Goal: Information Seeking & Learning: Learn about a topic

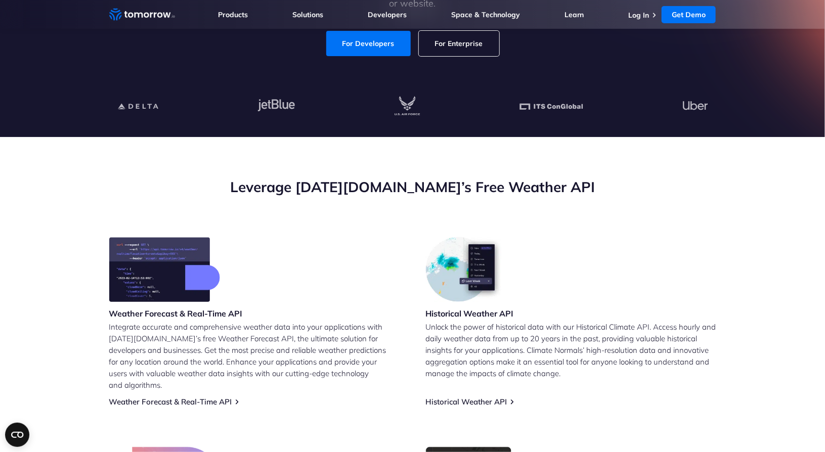
scroll to position [319, 0]
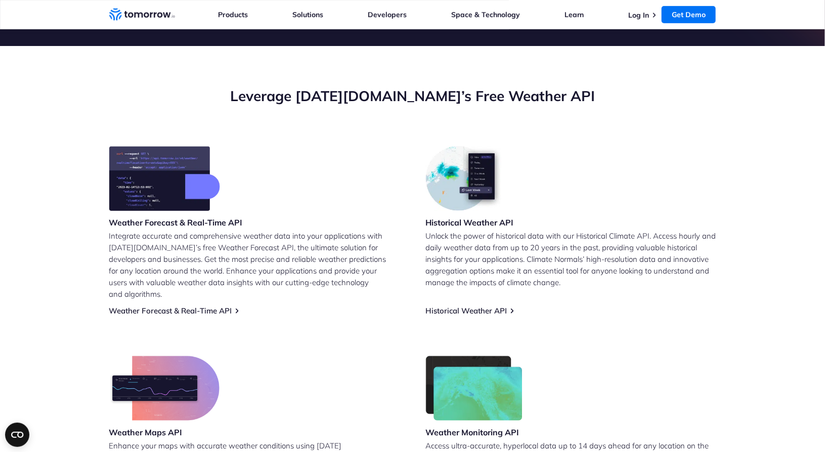
click at [335, 259] on p "Integrate accurate and comprehensive weather data into your applications with […" at bounding box center [254, 265] width 290 height 70
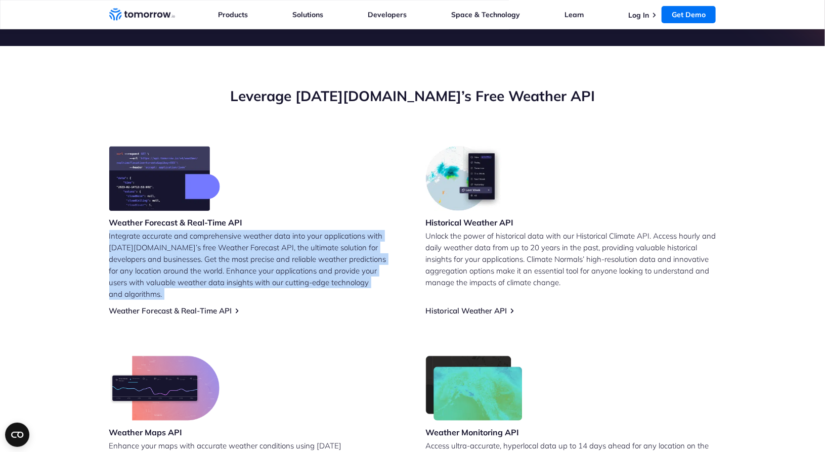
click at [335, 259] on p "Integrate accurate and comprehensive weather data into your applications with […" at bounding box center [254, 265] width 290 height 70
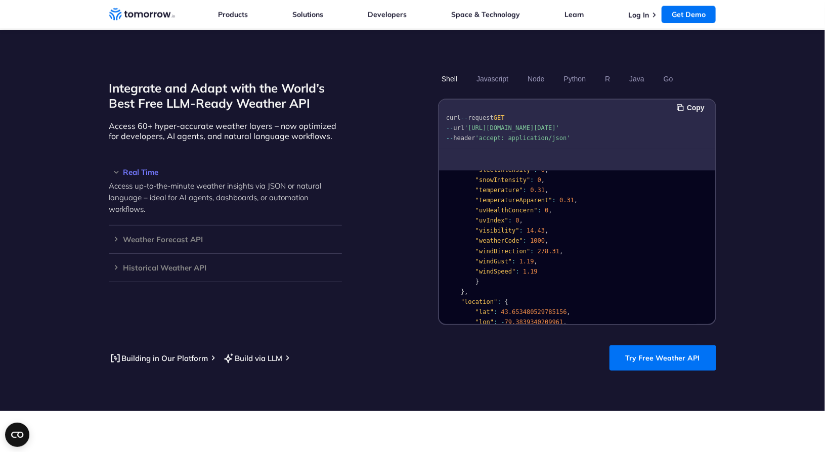
scroll to position [203, 0]
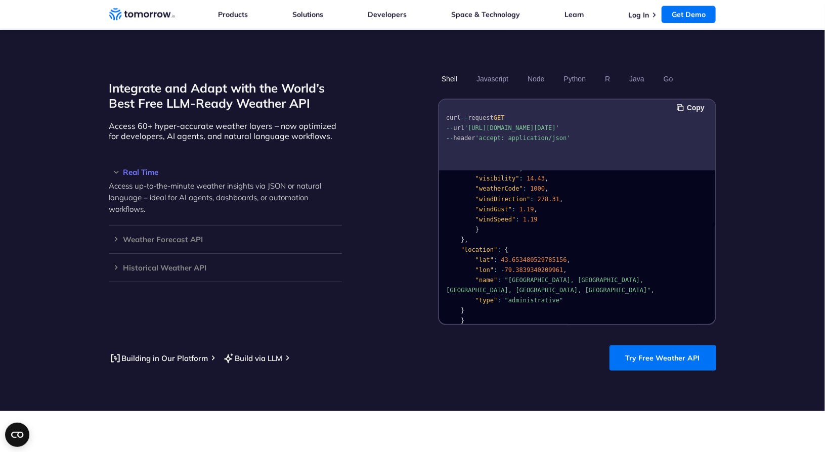
click at [525, 256] on span "43.653480529785156" at bounding box center [534, 259] width 66 height 7
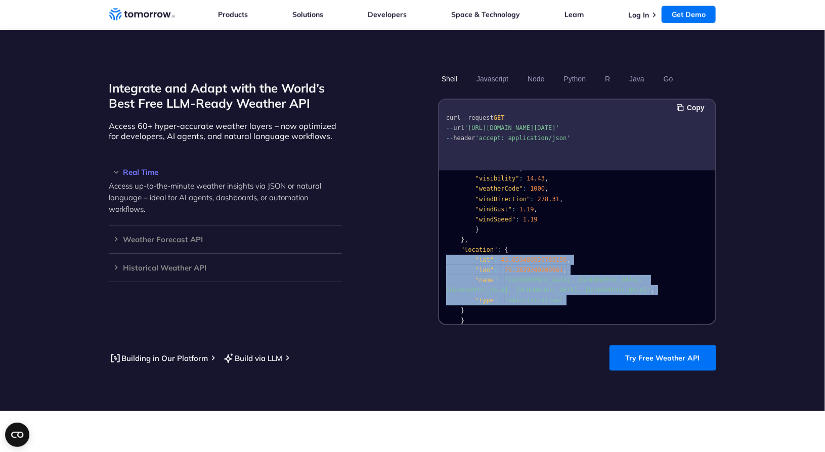
drag, startPoint x: 525, startPoint y: 248, endPoint x: 534, endPoint y: 278, distance: 31.7
click at [534, 278] on code "{ "data" : { "time" : "[DATE]T13:53:00Z" , "values" : { "cloudBase" : null , "c…" at bounding box center [550, 153] width 208 height 341
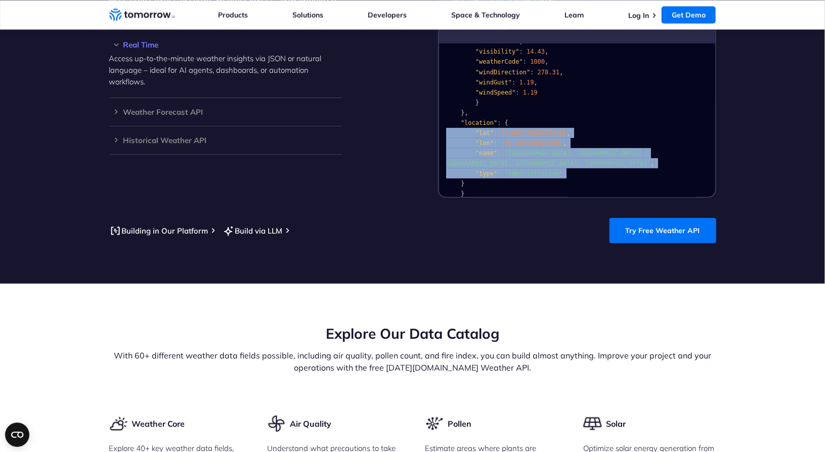
scroll to position [905, 0]
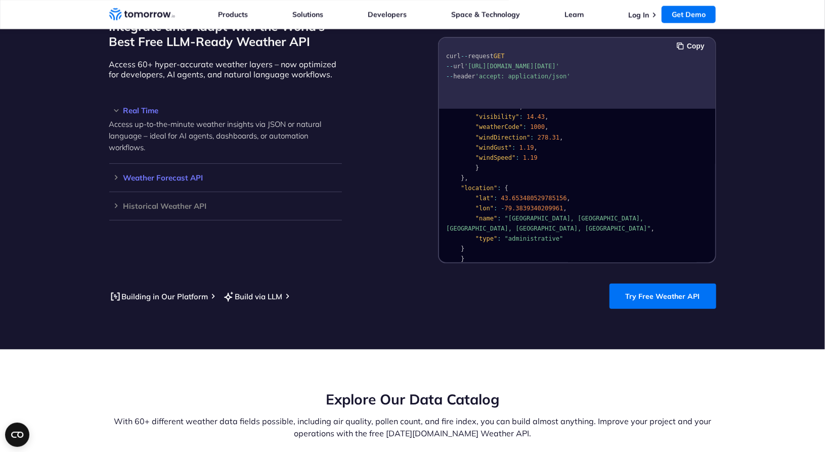
click at [196, 174] on h3 "Weather Forecast API" at bounding box center [225, 178] width 233 height 8
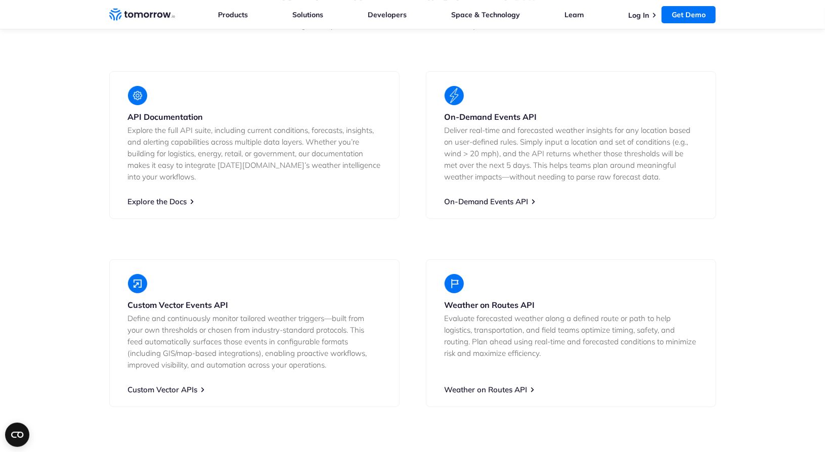
scroll to position [1884, 0]
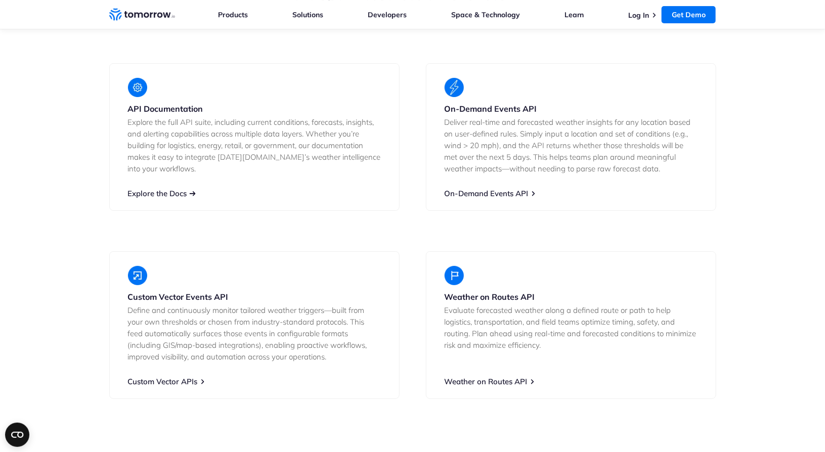
click at [166, 189] on link "Explore the Docs" at bounding box center [157, 194] width 59 height 10
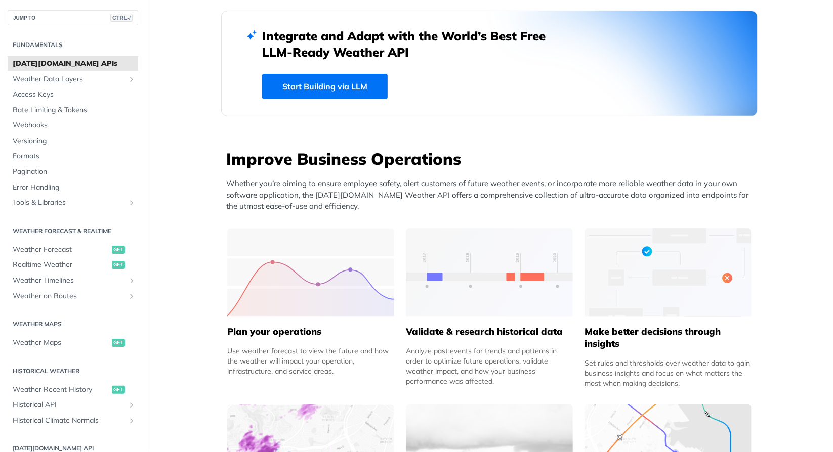
scroll to position [280, 0]
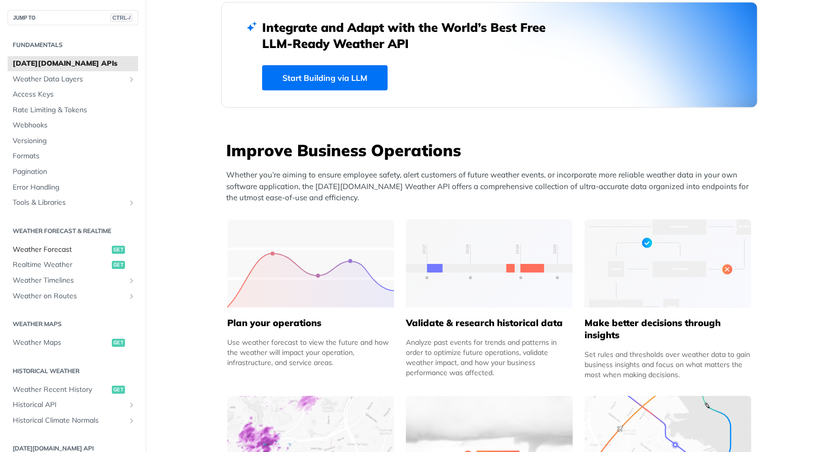
click at [61, 245] on span "Weather Forecast" at bounding box center [61, 250] width 97 height 10
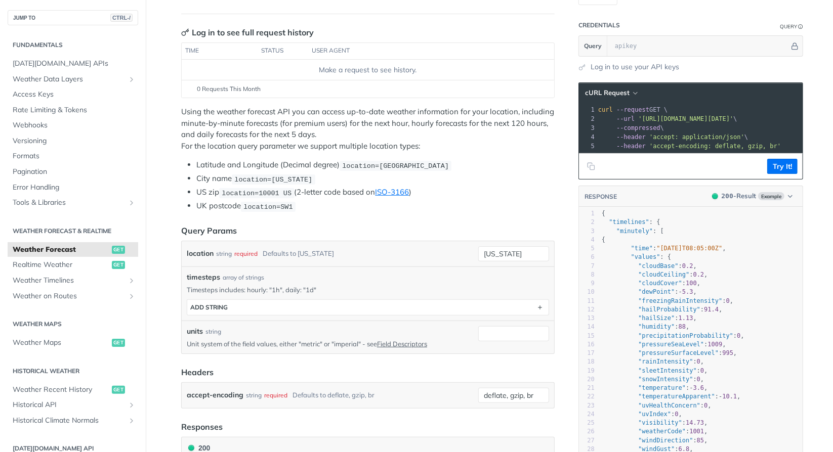
scroll to position [170, 0]
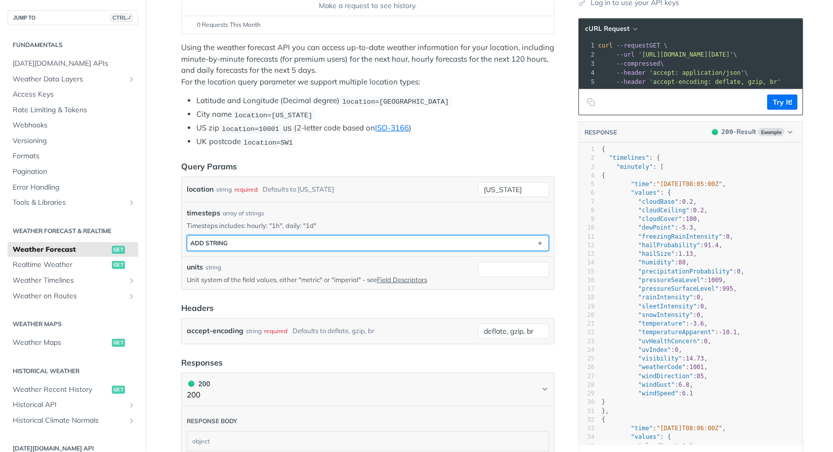
click at [349, 241] on button "ADD string" at bounding box center [367, 243] width 361 height 15
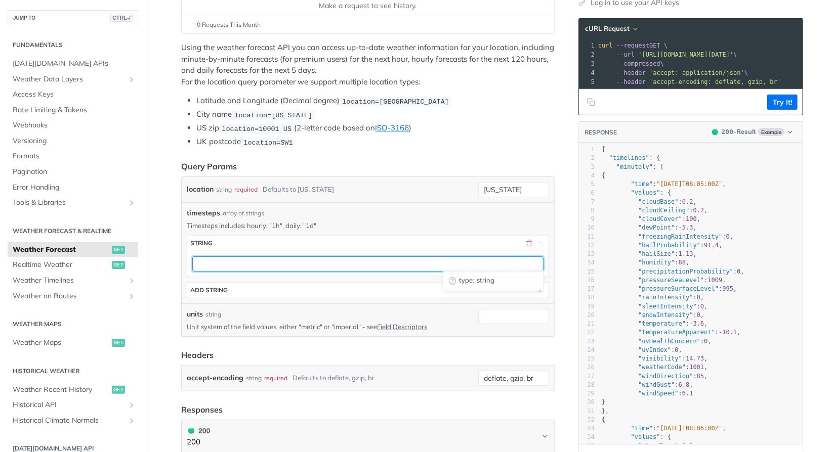
click at [336, 258] on input "text" at bounding box center [367, 263] width 351 height 15
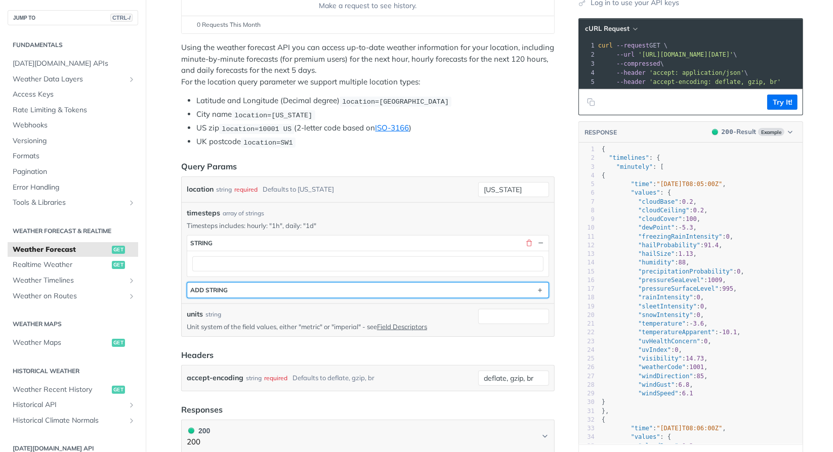
click at [363, 283] on button "ADD string" at bounding box center [367, 290] width 361 height 15
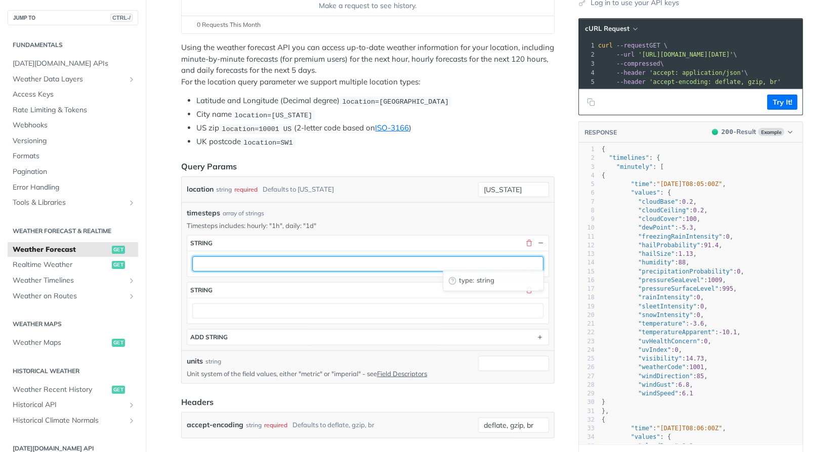
click at [358, 259] on input "text" at bounding box center [367, 263] width 351 height 15
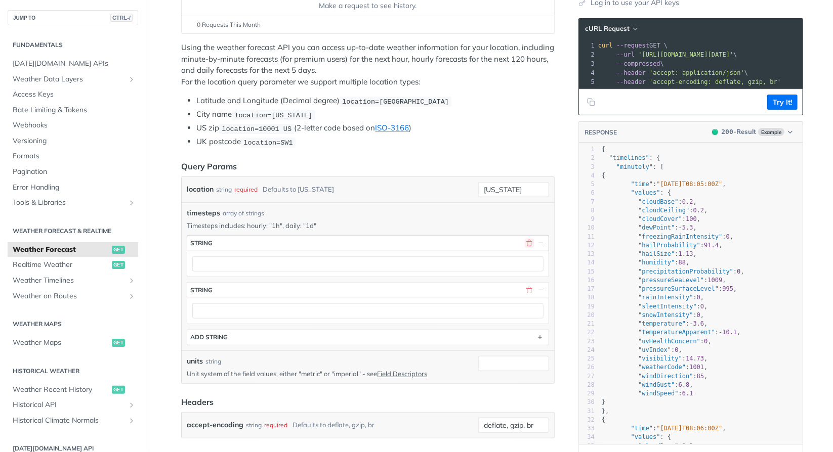
click at [527, 240] on button "button" at bounding box center [529, 243] width 9 height 9
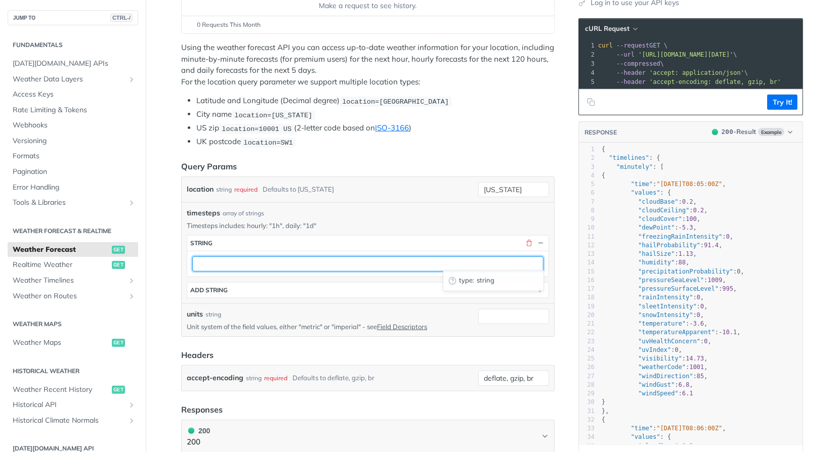
click at [414, 260] on input "text" at bounding box center [367, 263] width 351 height 15
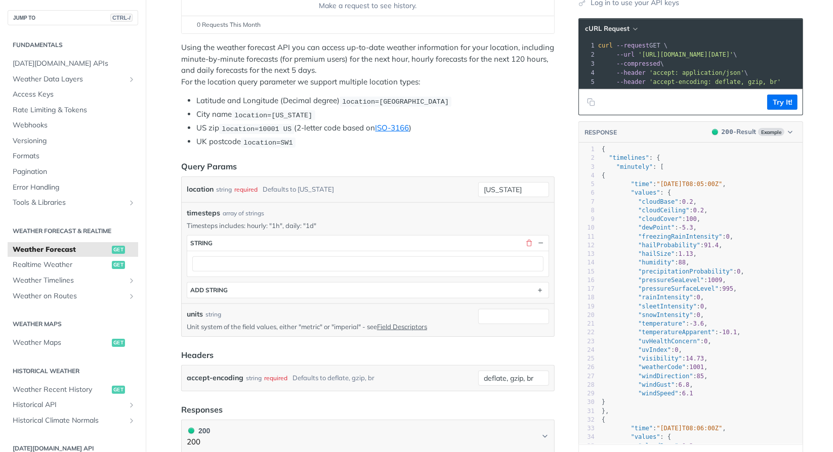
click at [440, 221] on p "Timesteps includes: hourly: "1h", daily: "1d"" at bounding box center [368, 225] width 362 height 9
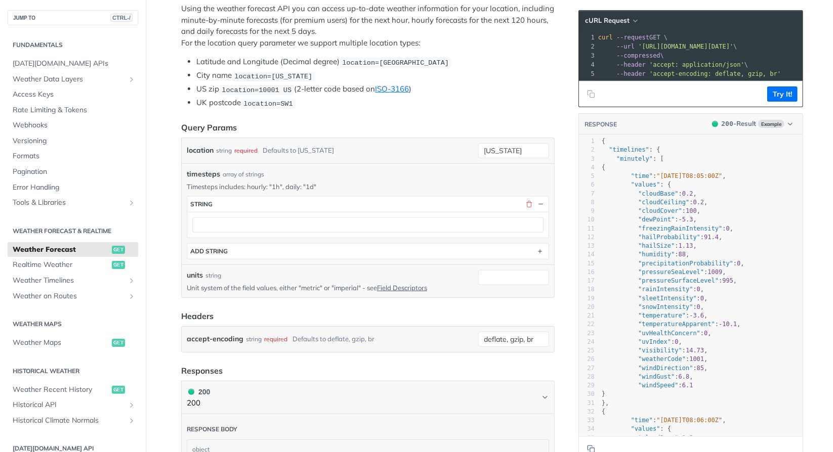
scroll to position [211, 0]
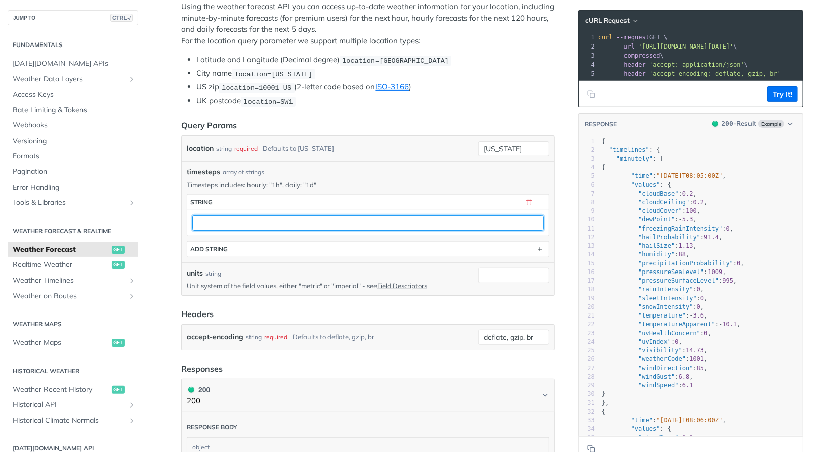
click at [291, 217] on input "text" at bounding box center [367, 222] width 351 height 15
type input "new york"
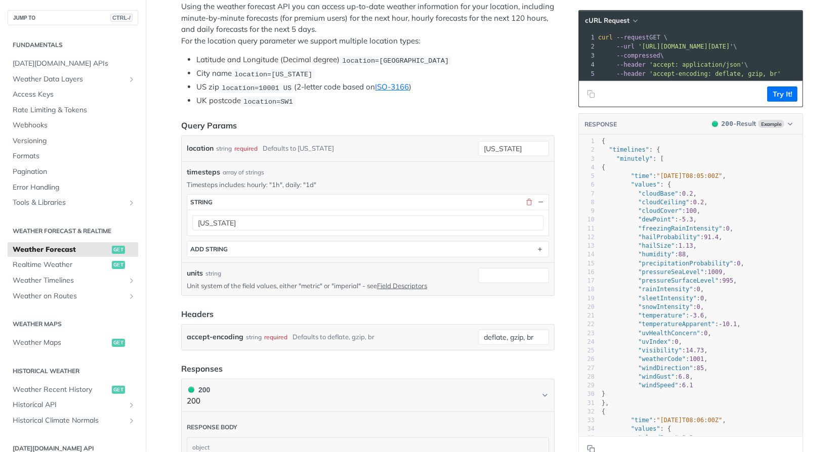
click at [345, 182] on p "Timesteps includes: hourly: "1h", daily: "1d"" at bounding box center [368, 184] width 362 height 9
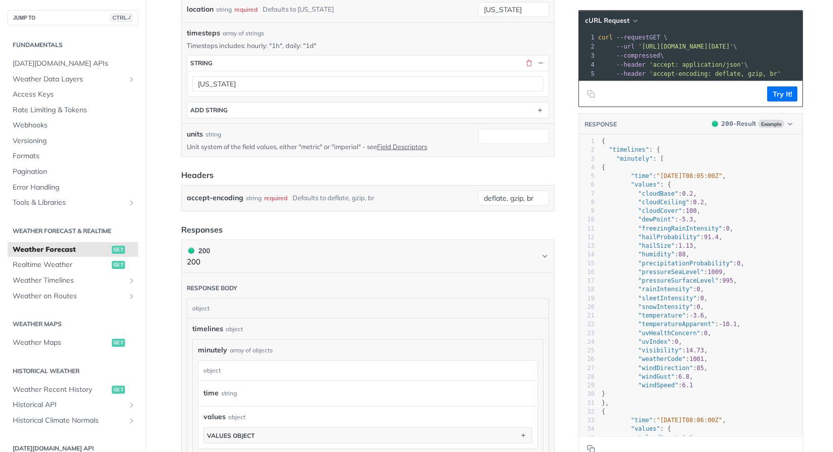
scroll to position [275, 0]
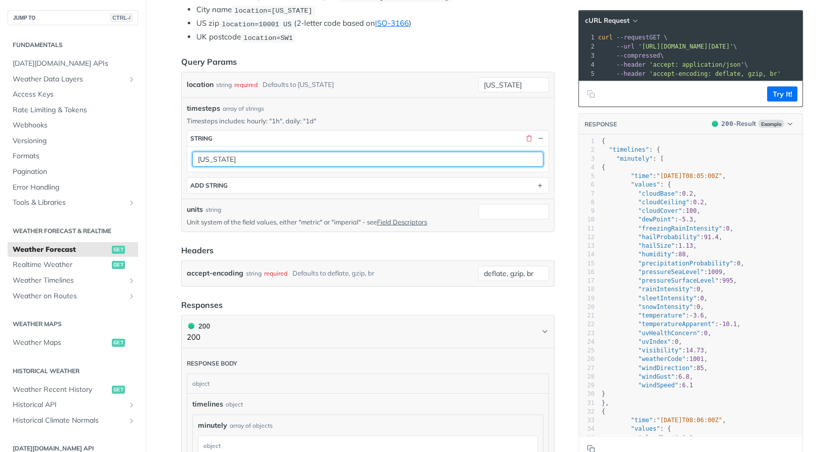
click at [383, 154] on input "new york" at bounding box center [367, 159] width 351 height 15
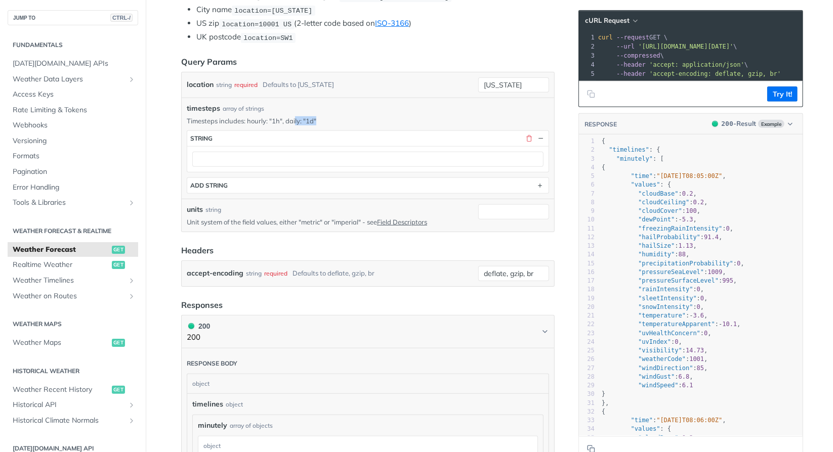
drag, startPoint x: 323, startPoint y: 118, endPoint x: 291, endPoint y: 120, distance: 31.5
click at [291, 120] on p "Timesteps includes: hourly: "1h", daily: "1d"" at bounding box center [368, 120] width 362 height 9
drag, startPoint x: 279, startPoint y: 116, endPoint x: 243, endPoint y: 118, distance: 35.5
click at [243, 118] on p "Timesteps includes: hourly: "1h", daily: "1d"" at bounding box center [368, 120] width 362 height 9
copy p "hourly: "1h""
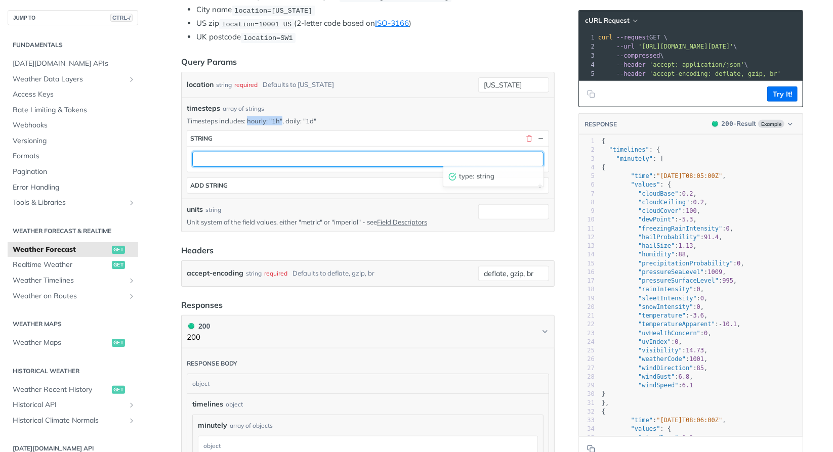
click at [259, 154] on input "text" at bounding box center [367, 159] width 351 height 15
paste input "hourly: "1h""
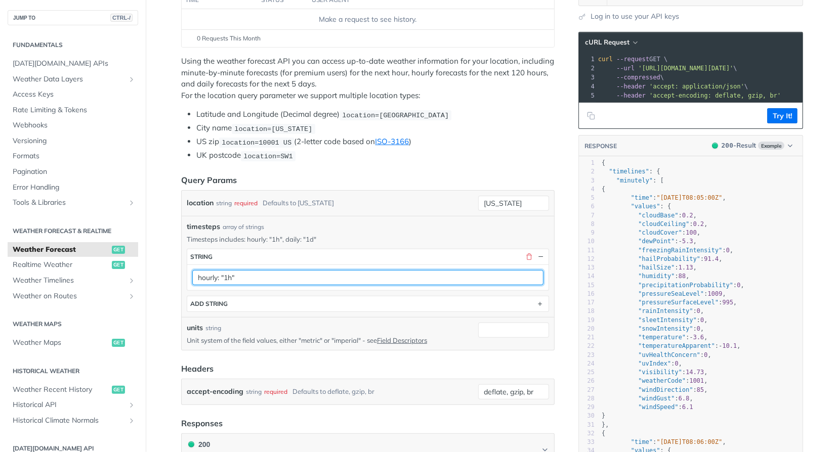
scroll to position [92, 0]
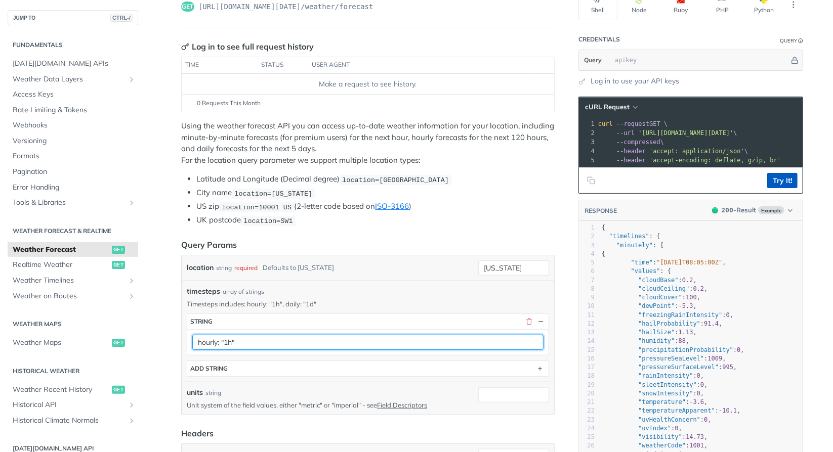
type input "hourly: "1h""
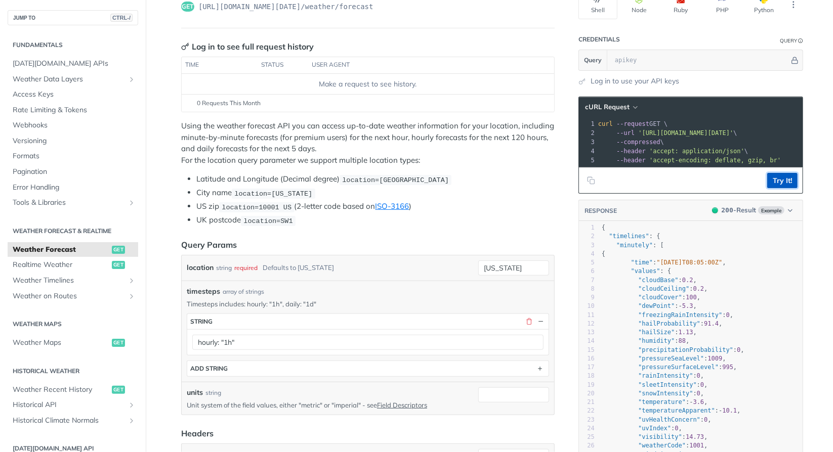
click at [790, 186] on button "Try It!" at bounding box center [782, 180] width 30 height 15
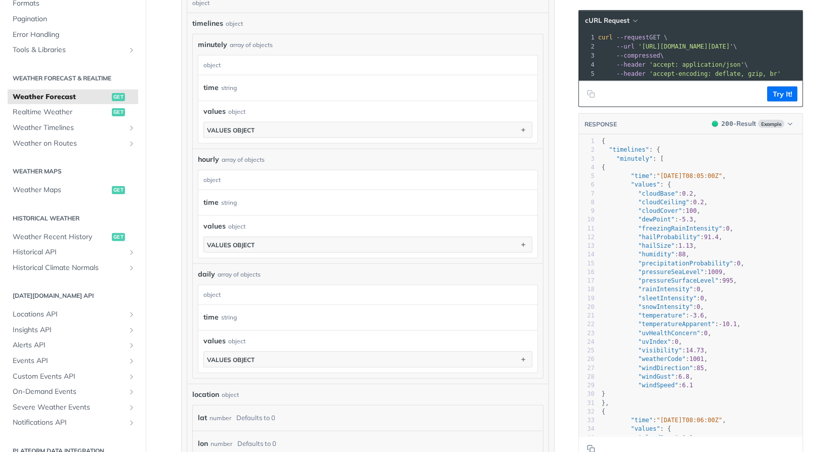
scroll to position [638, 0]
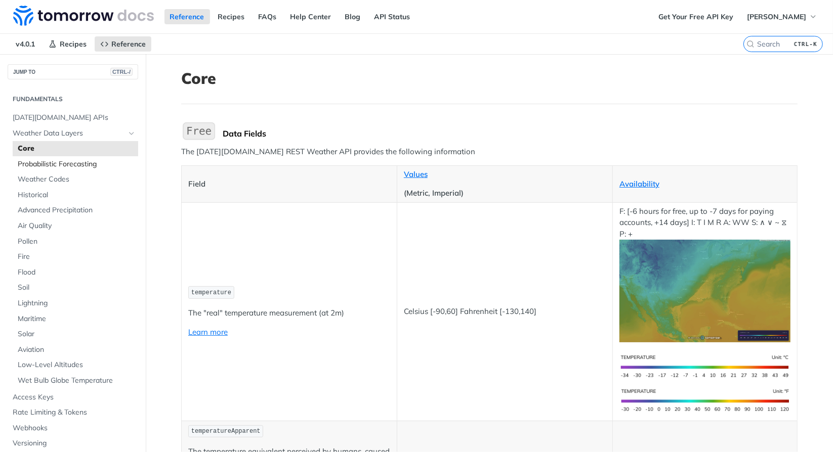
click at [81, 160] on span "Probabilistic Forecasting" at bounding box center [77, 164] width 118 height 10
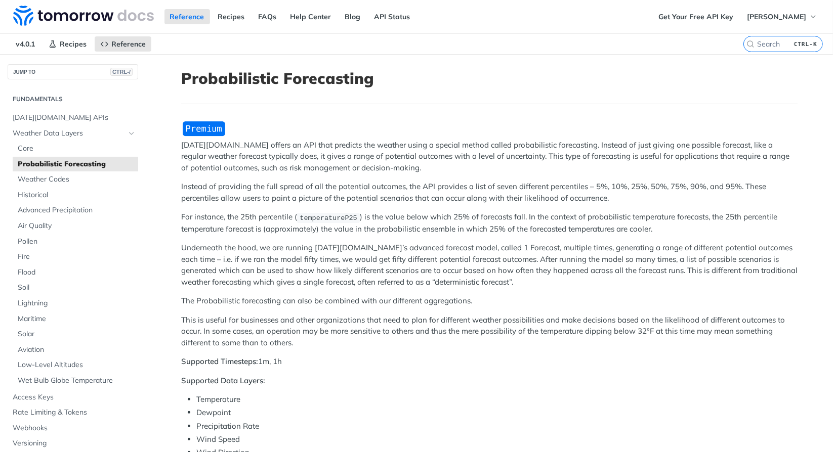
click at [316, 141] on p "Tomorrow.io offers an API that predicts the weather using a special method call…" at bounding box center [489, 157] width 616 height 34
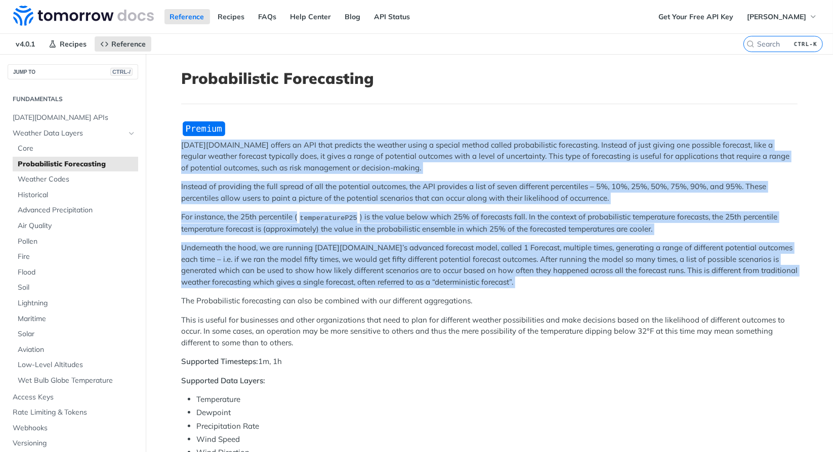
drag, startPoint x: 316, startPoint y: 141, endPoint x: 388, endPoint y: 267, distance: 145.7
click at [388, 267] on div "Tomorrow.io offers an API that predicts the weather using a special method call…" at bounding box center [489, 439] width 616 height 639
click at [385, 188] on p "Instead of providing the full spread of all the potential outcomes, the API pro…" at bounding box center [489, 192] width 616 height 23
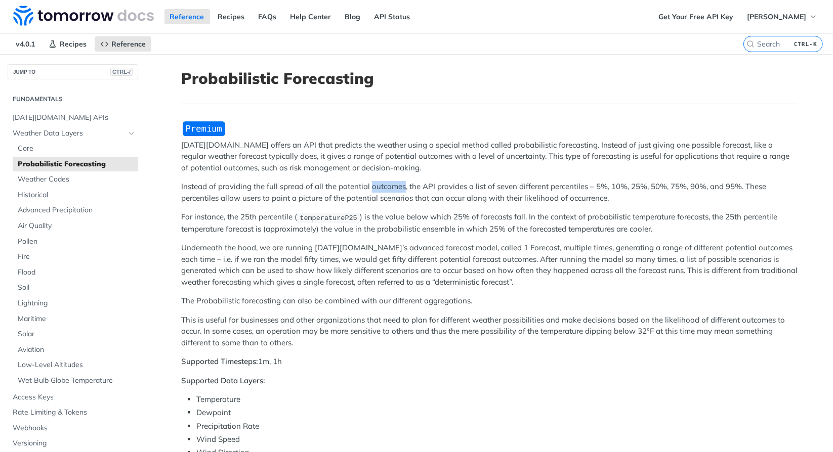
click at [385, 188] on p "Instead of providing the full spread of all the potential outcomes, the API pro…" at bounding box center [489, 192] width 616 height 23
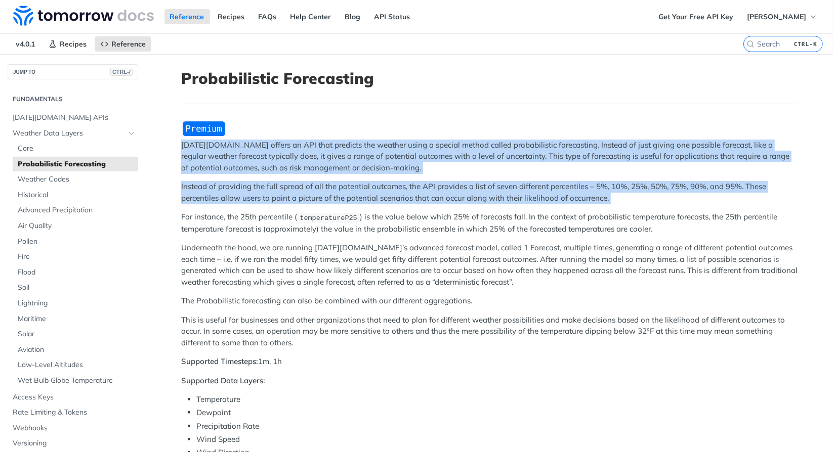
drag, startPoint x: 385, startPoint y: 188, endPoint x: 401, endPoint y: 145, distance: 45.6
click at [401, 145] on div "Tomorrow.io offers an API that predicts the weather using a special method call…" at bounding box center [489, 439] width 616 height 639
click at [401, 145] on p "Tomorrow.io offers an API that predicts the weather using a special method call…" at bounding box center [489, 157] width 616 height 34
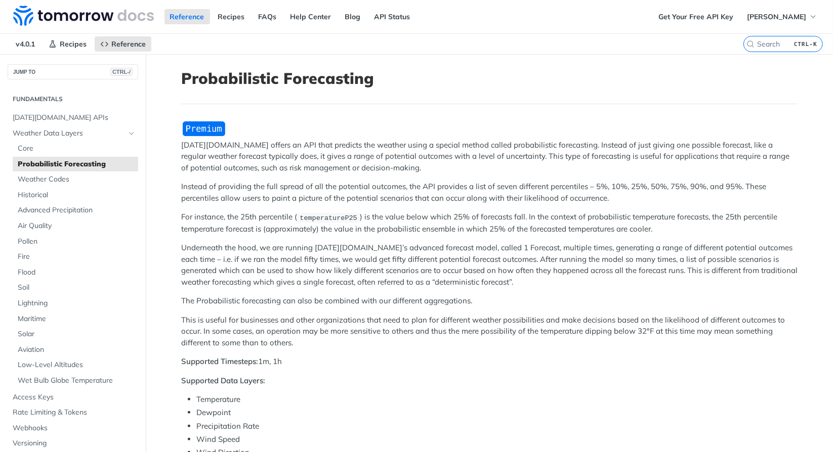
click at [405, 184] on p "Instead of providing the full spread of all the potential outcomes, the API pro…" at bounding box center [489, 192] width 616 height 23
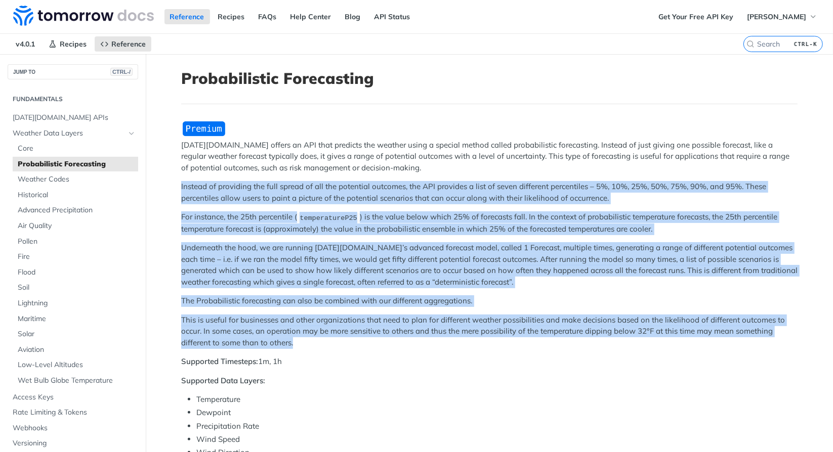
drag, startPoint x: 405, startPoint y: 184, endPoint x: 396, endPoint y: 314, distance: 130.8
click at [396, 314] on div "Tomorrow.io offers an API that predicts the weather using a special method call…" at bounding box center [489, 439] width 616 height 639
click at [396, 315] on p "This is useful for businesses and other organizations that need to plan for dif…" at bounding box center [489, 332] width 616 height 34
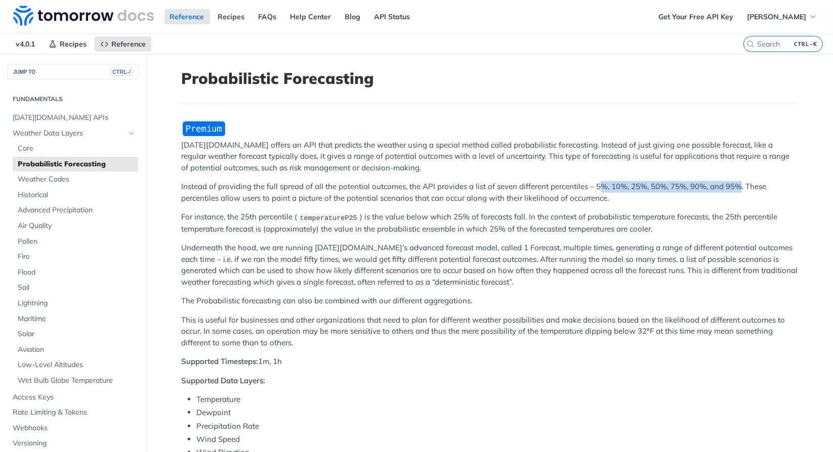
drag, startPoint x: 734, startPoint y: 183, endPoint x: 594, endPoint y: 184, distance: 139.6
click at [594, 184] on p "Instead of providing the full spread of all the potential outcomes, the API pro…" at bounding box center [489, 192] width 616 height 23
click at [371, 170] on p "Tomorrow.io offers an API that predicts the weather using a special method call…" at bounding box center [489, 157] width 616 height 34
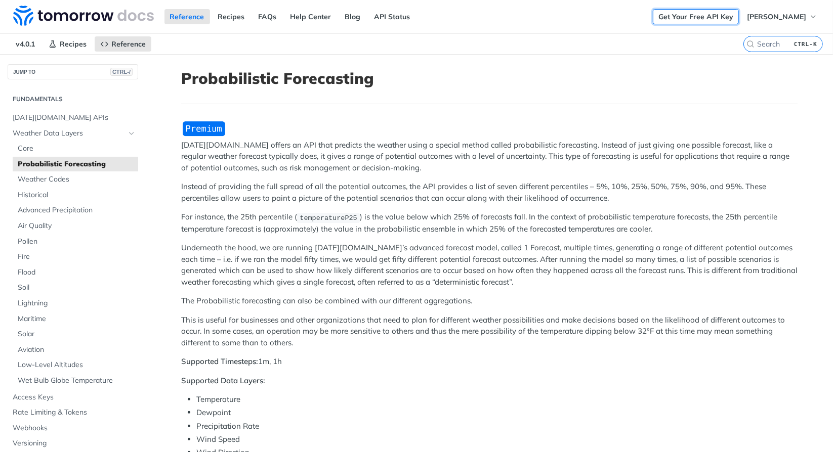
click at [698, 15] on link "Get Your Free API Key" at bounding box center [695, 16] width 86 height 15
